Goal: Information Seeking & Learning: Learn about a topic

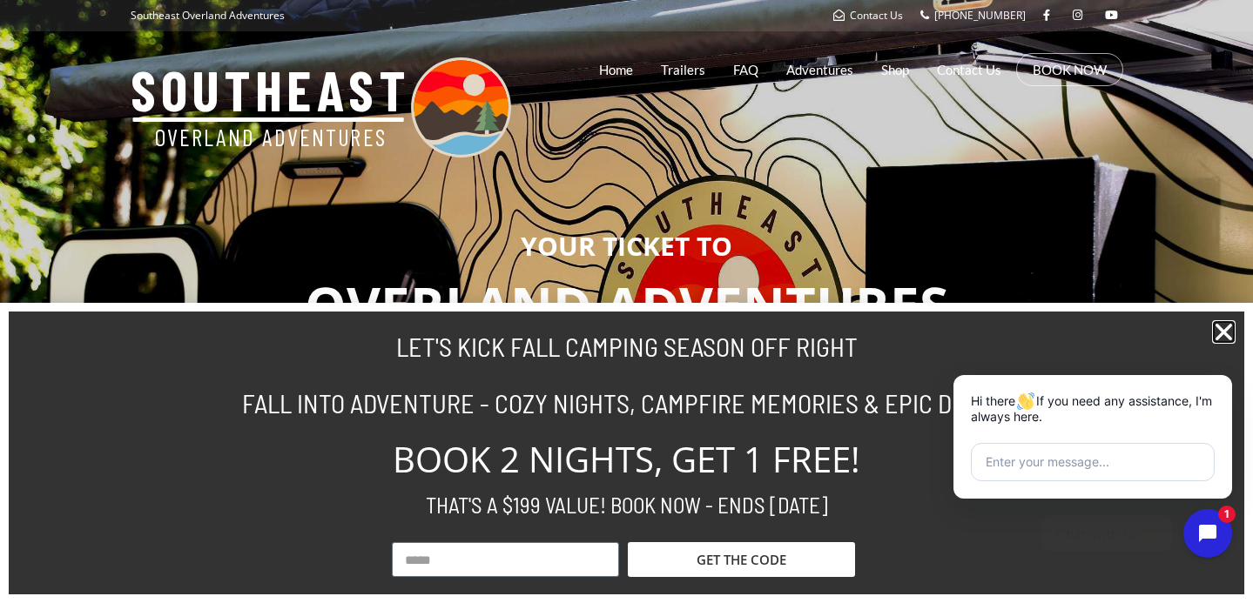
click at [1233, 338] on icon "Close" at bounding box center [1224, 332] width 24 height 24
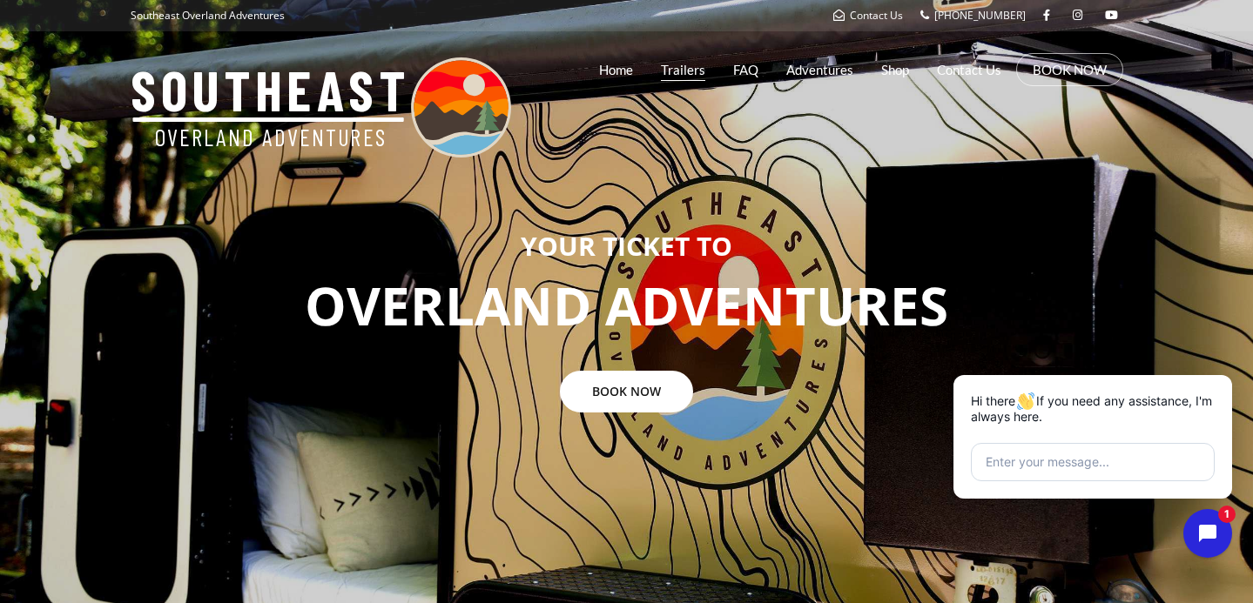
scroll to position [3, 0]
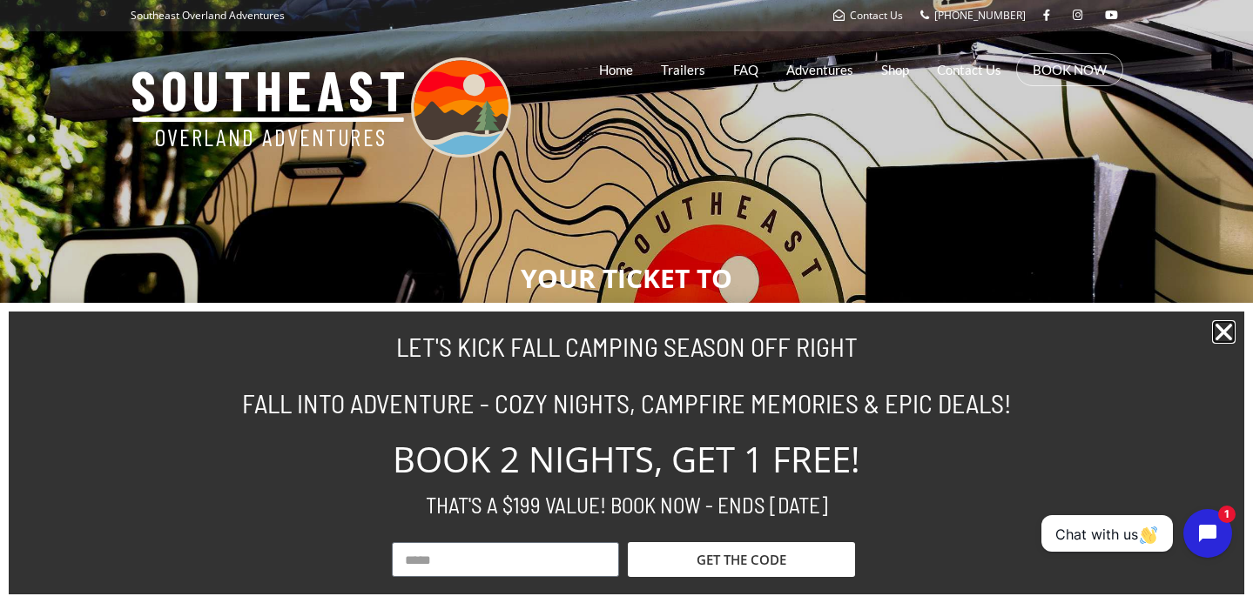
click at [1214, 328] on icon "Close" at bounding box center [1224, 332] width 24 height 24
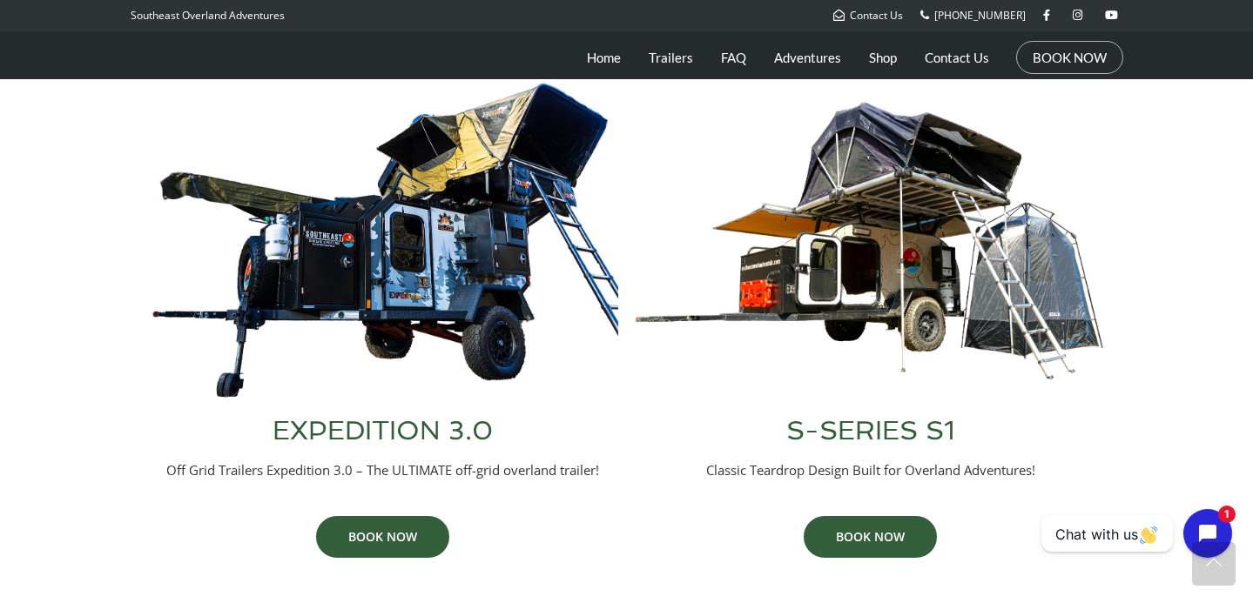
scroll to position [726, 0]
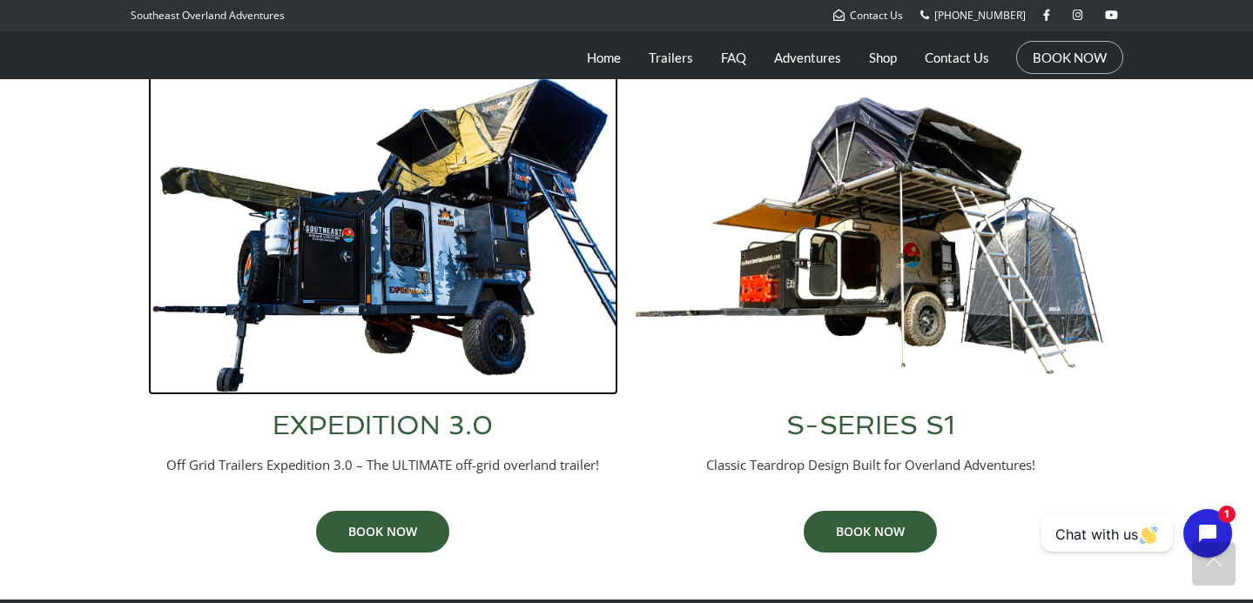
click at [404, 273] on img at bounding box center [383, 236] width 470 height 320
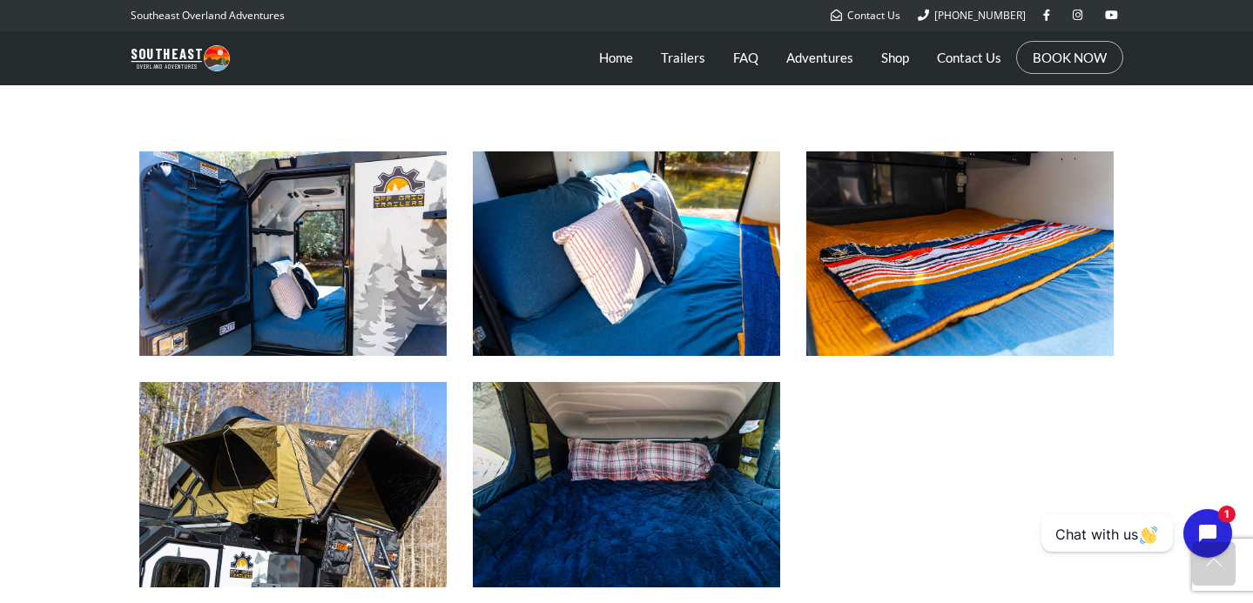
scroll to position [1522, 0]
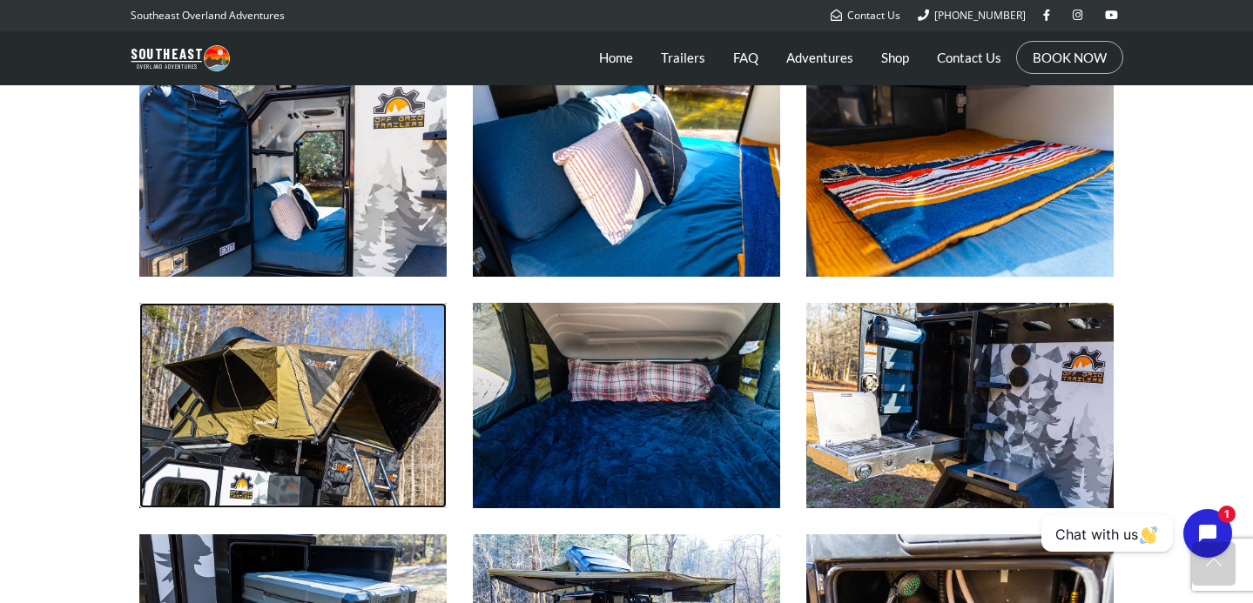
click at [335, 424] on img at bounding box center [292, 405] width 307 height 205
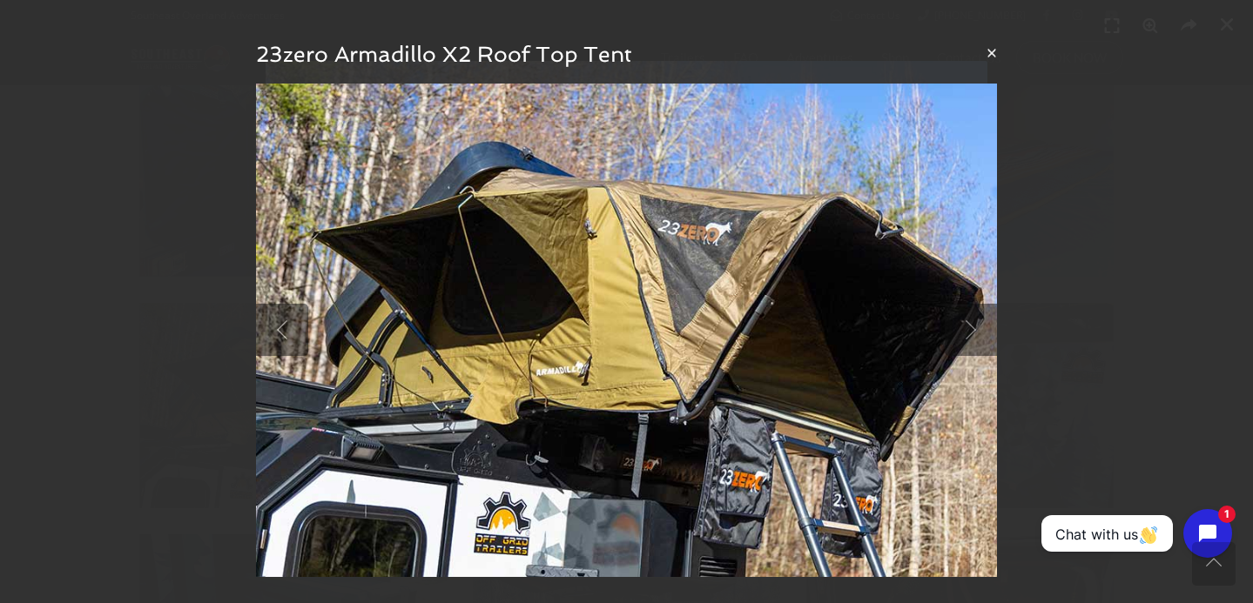
click at [990, 62] on button "×" at bounding box center [991, 53] width 10 height 18
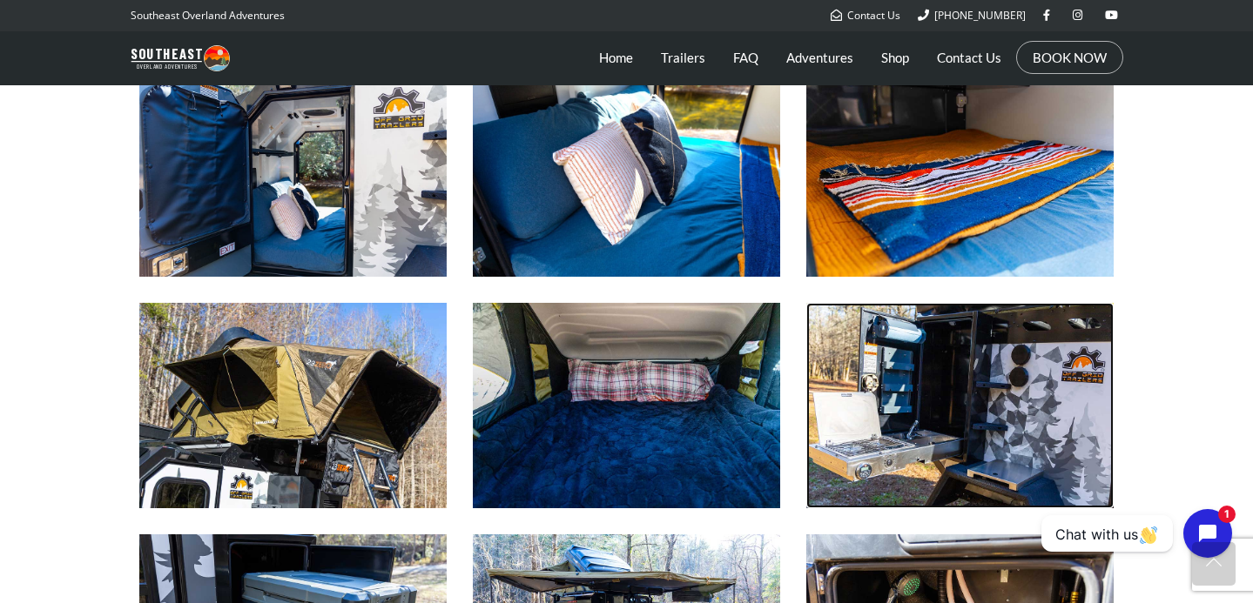
click at [936, 390] on img at bounding box center [959, 405] width 307 height 205
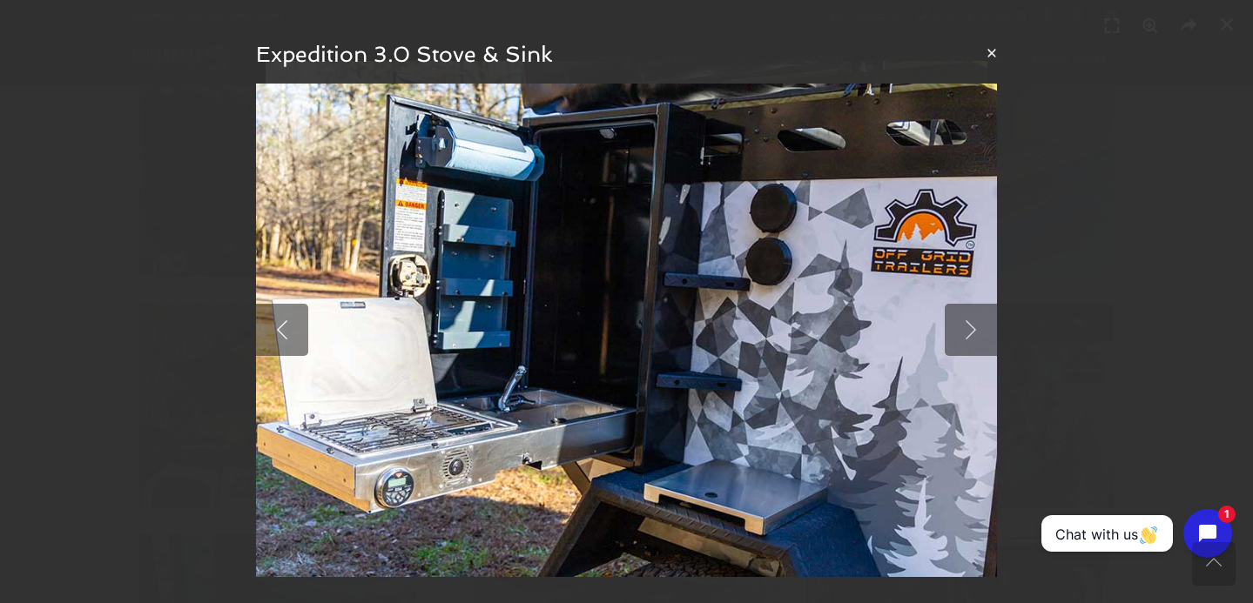
click at [990, 54] on button "×" at bounding box center [991, 53] width 10 height 18
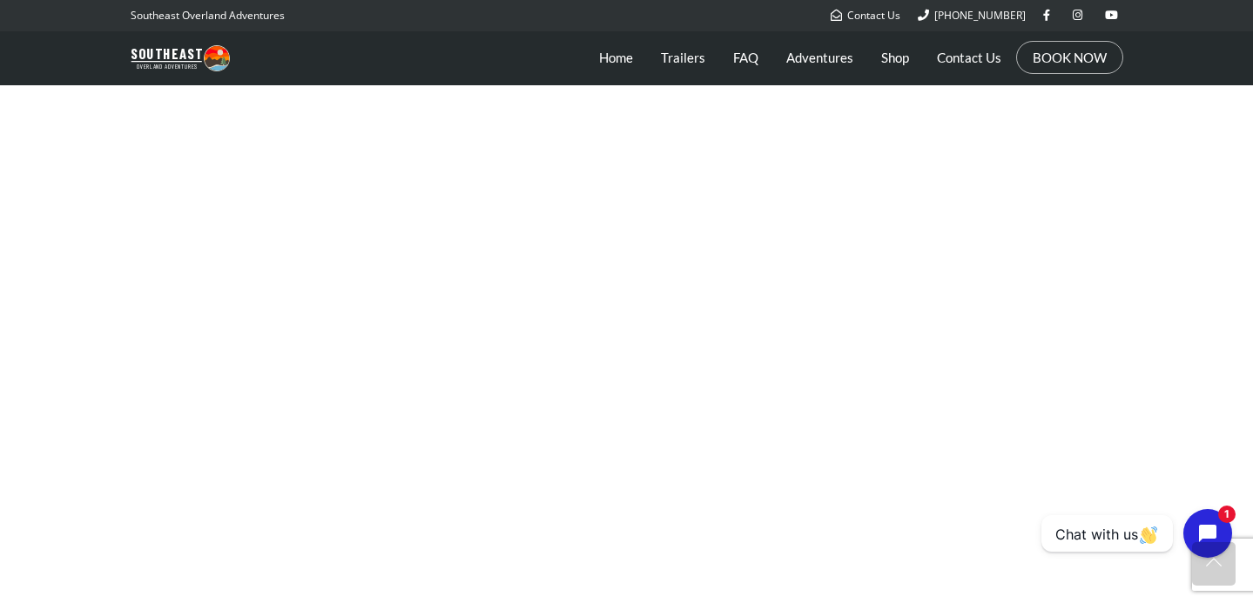
scroll to position [2432, 0]
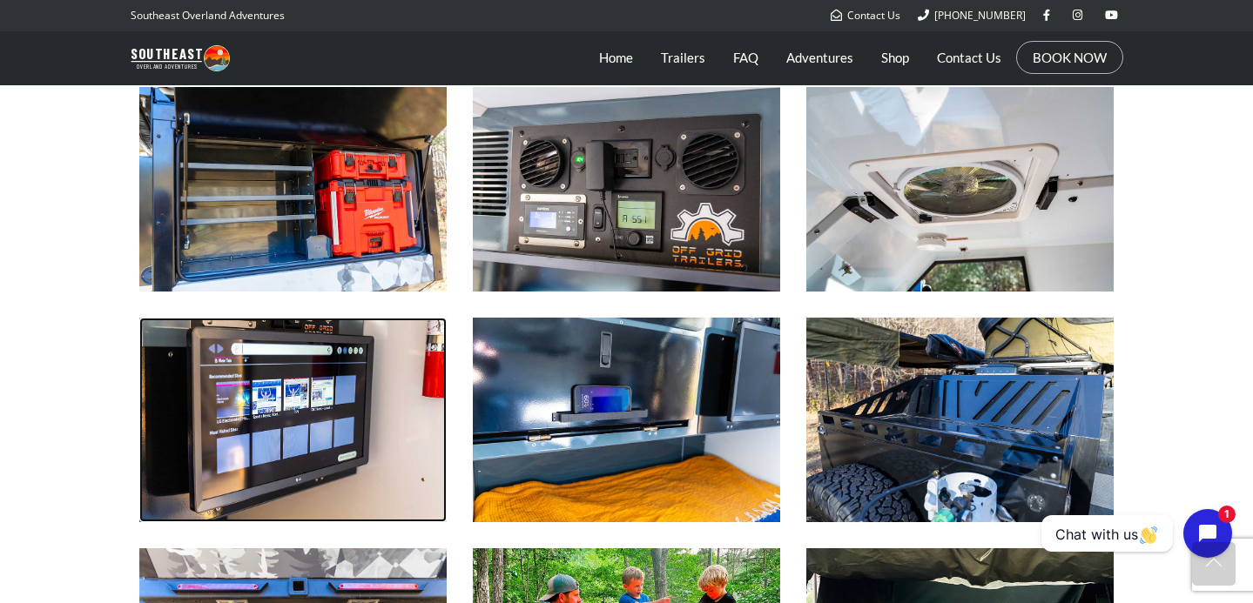
click at [300, 408] on img at bounding box center [292, 420] width 307 height 205
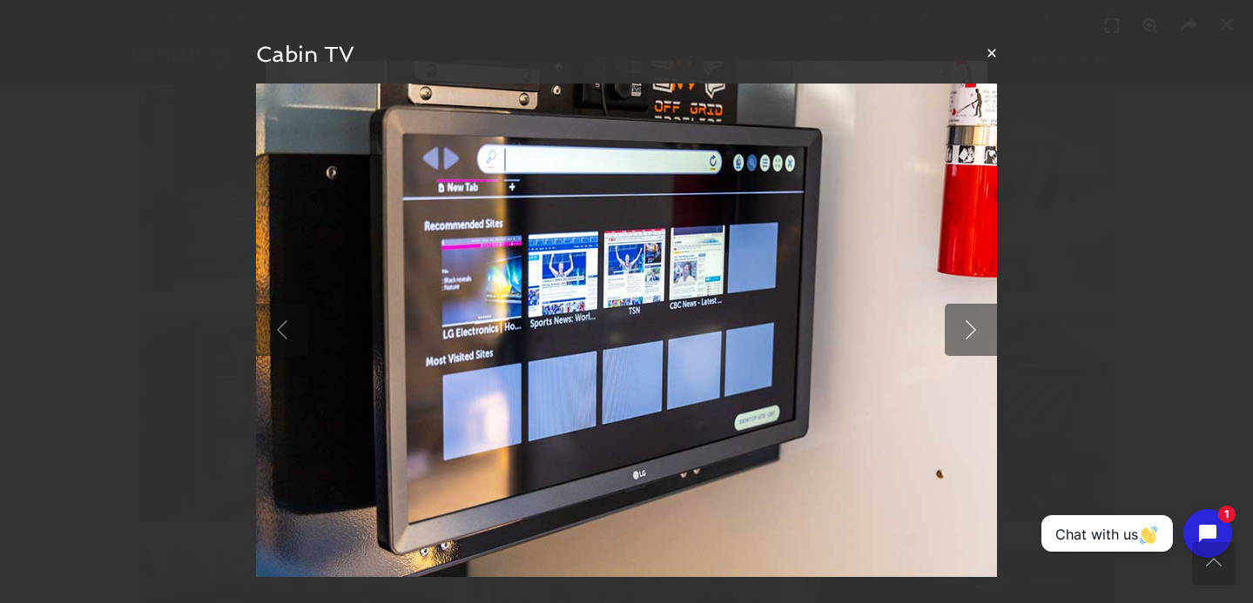
click at [996, 62] on button "×" at bounding box center [991, 53] width 10 height 18
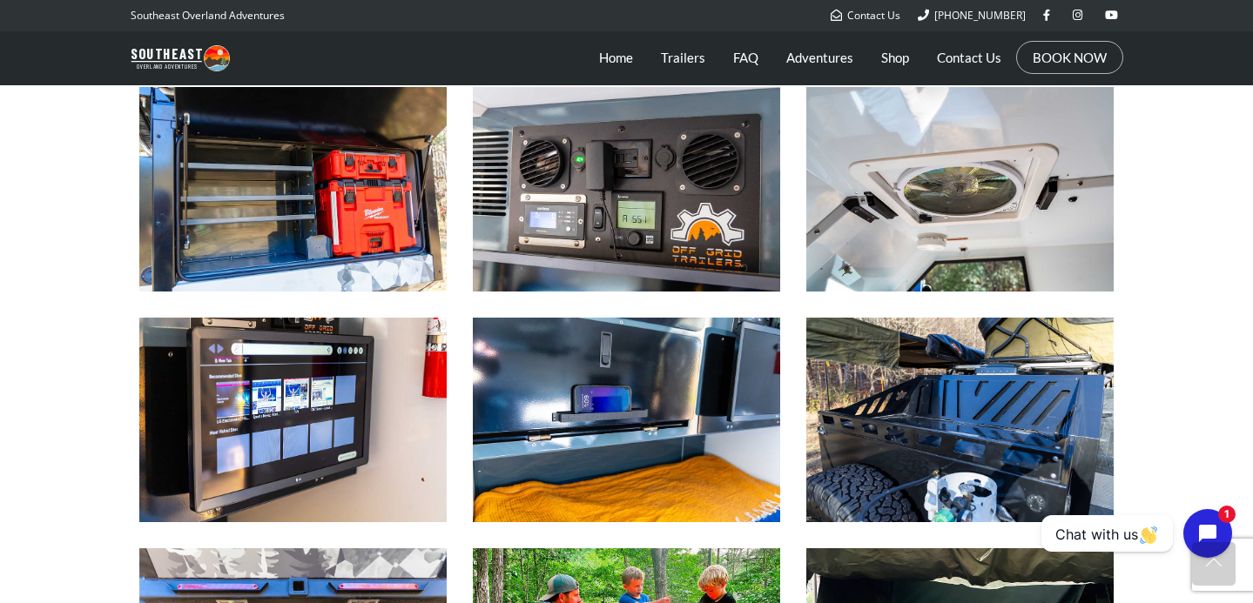
scroll to position [2796, 0]
